Goal: Task Accomplishment & Management: Use online tool/utility

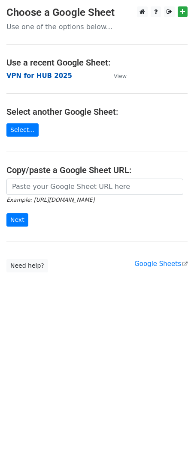
click at [36, 77] on strong "VPN for HUB 2025" at bounding box center [39, 76] width 66 height 8
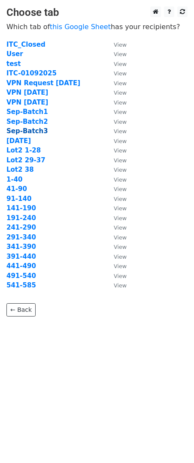
click at [28, 133] on strong "Sep-Batch3" at bounding box center [27, 131] width 42 height 8
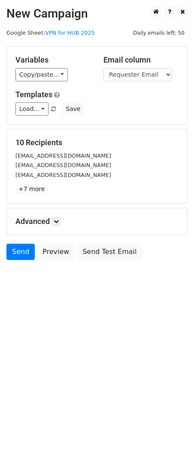
click at [31, 197] on div "10 Recipients [EMAIL_ADDRESS][DOMAIN_NAME] [DOMAIN_NAME][EMAIL_ADDRESS][DOMAIN_…" at bounding box center [97, 166] width 180 height 74
click at [18, 255] on link "Send" at bounding box center [20, 252] width 28 height 16
